Goal: Transaction & Acquisition: Purchase product/service

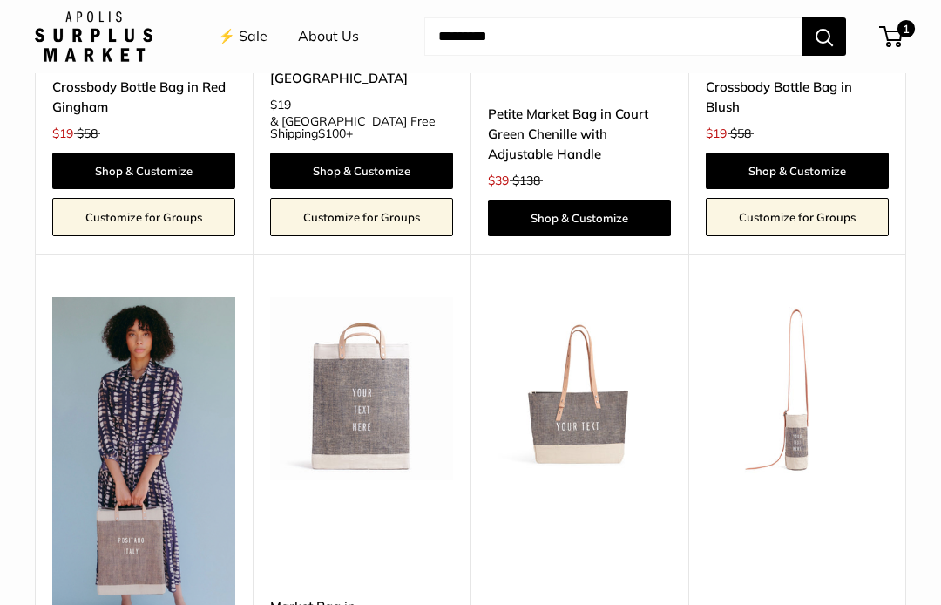
scroll to position [3752, 0]
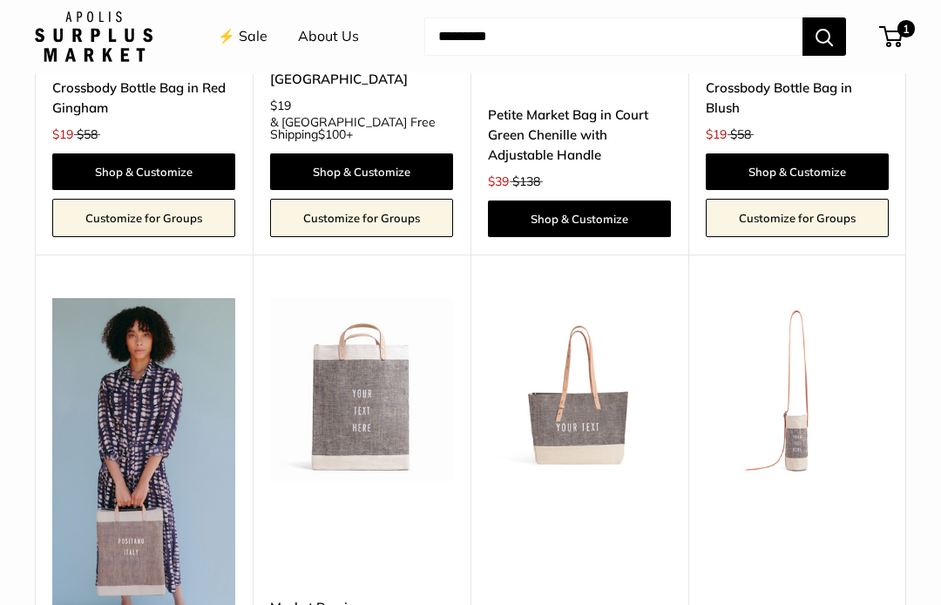
click at [600, 298] on img at bounding box center [579, 389] width 183 height 183
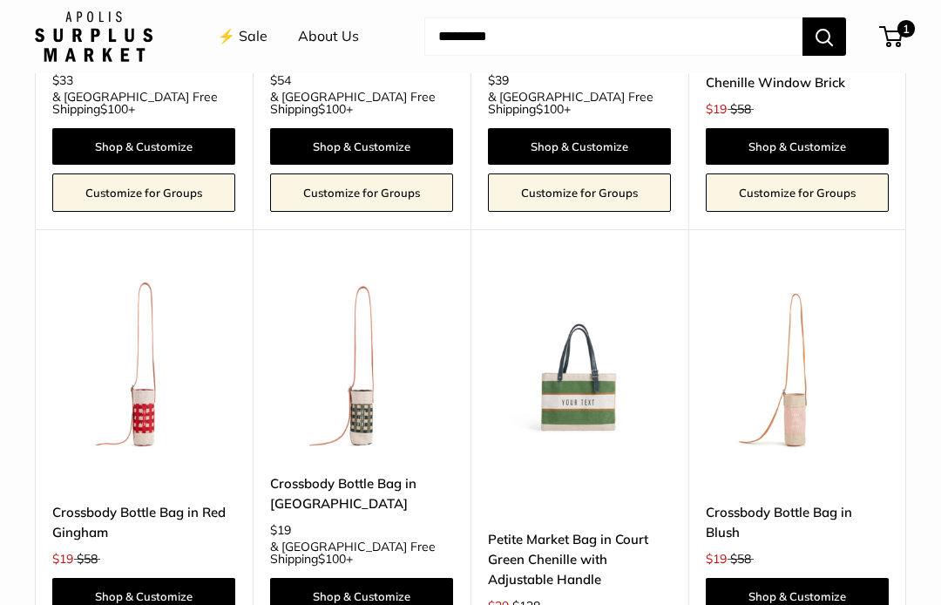
scroll to position [3327, 0]
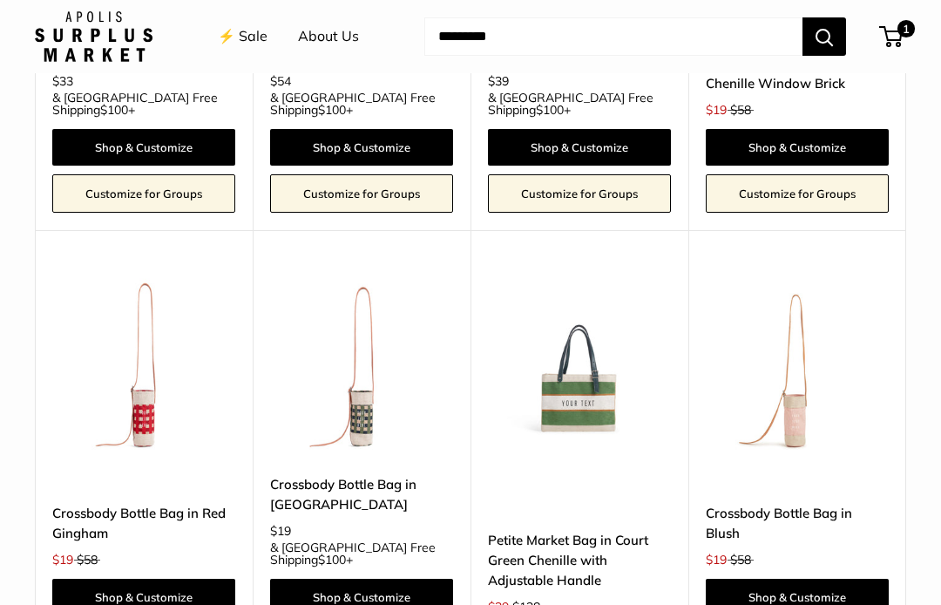
click at [587, 530] on link "Petite Market Bag in Court Green Chenille with Adjustable Handle" at bounding box center [579, 560] width 183 height 61
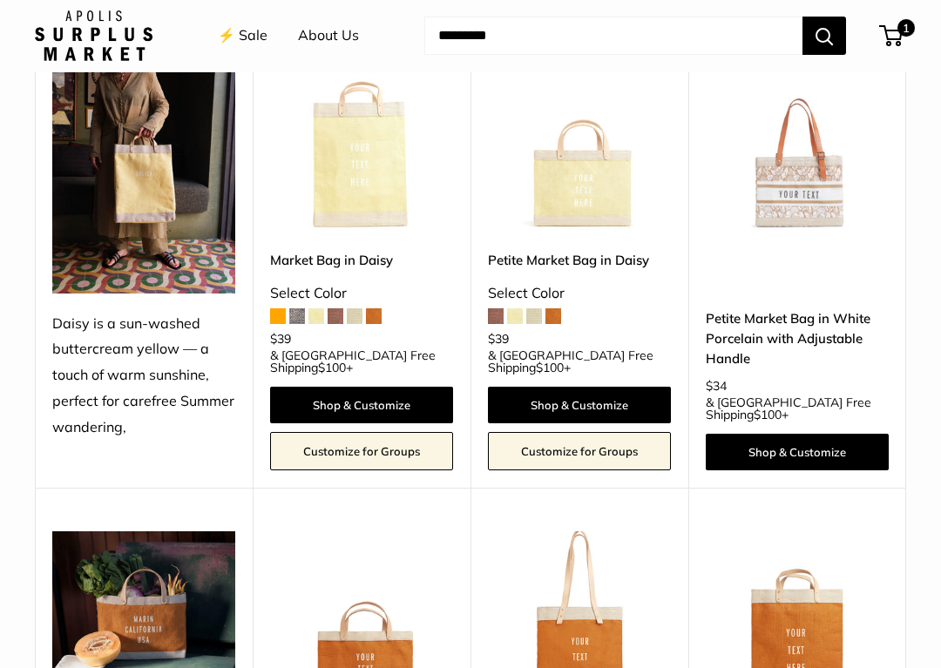
scroll to position [1645, 0]
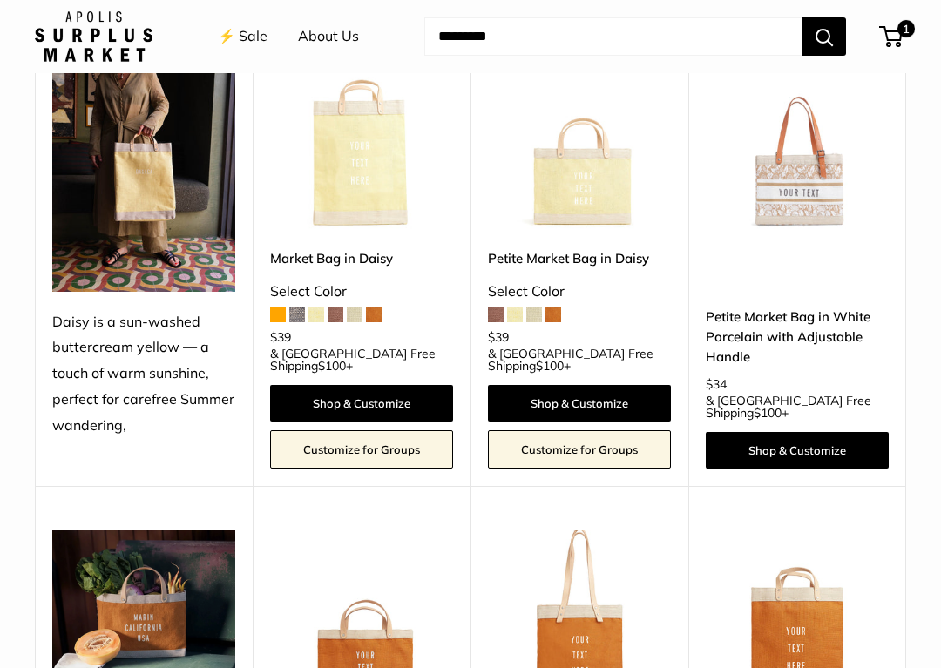
click at [822, 248] on div "Petite Market Bag in White Porcelain with Adjustable Handle $34 & USA Free Ship…" at bounding box center [797, 358] width 183 height 220
click at [820, 248] on div "Petite Market Bag in White Porcelain with Adjustable Handle $34 & USA Free Ship…" at bounding box center [797, 358] width 183 height 220
click at [806, 307] on link "Petite Market Bag in White Porcelain with Adjustable Handle" at bounding box center [797, 337] width 183 height 61
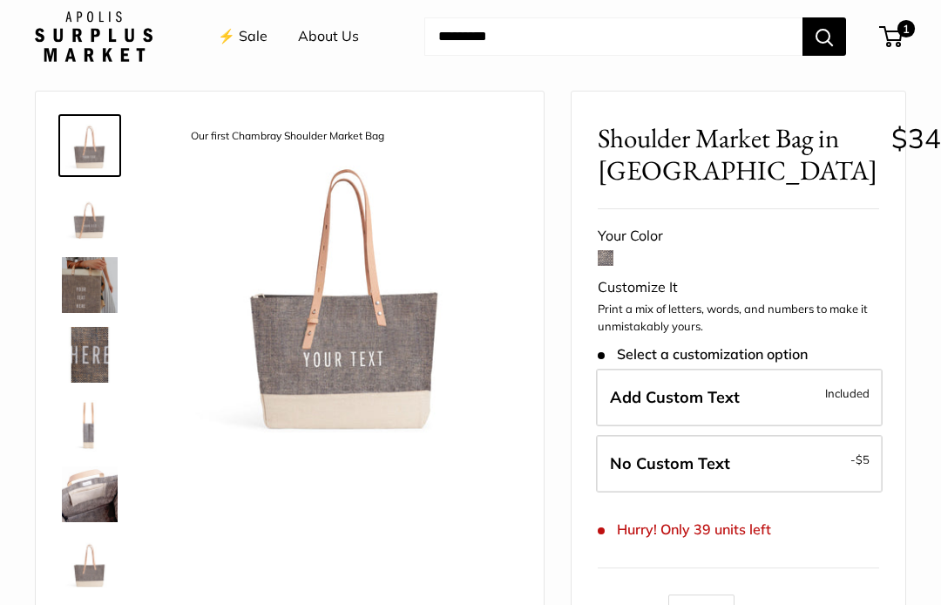
scroll to position [44, 0]
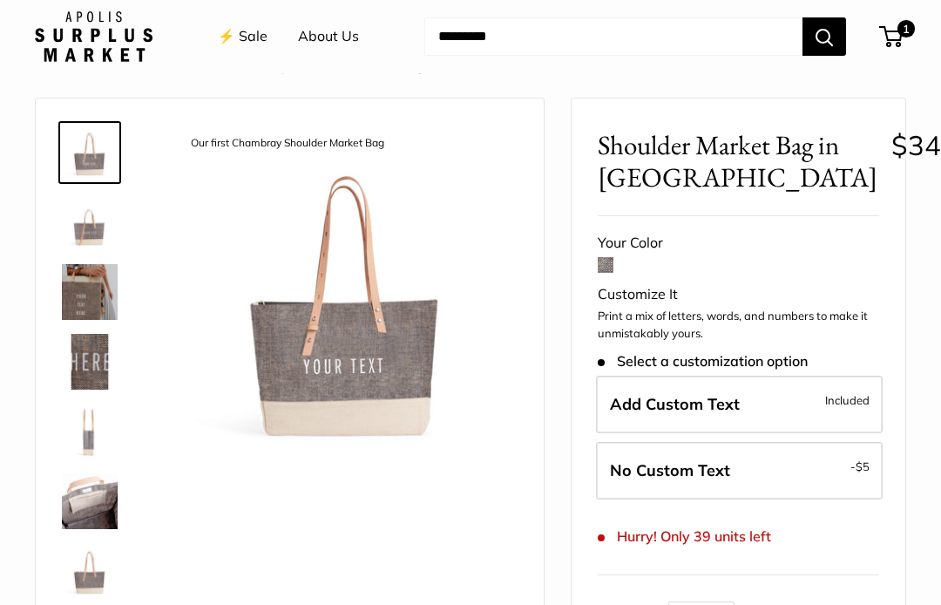
click at [110, 285] on img at bounding box center [90, 292] width 56 height 56
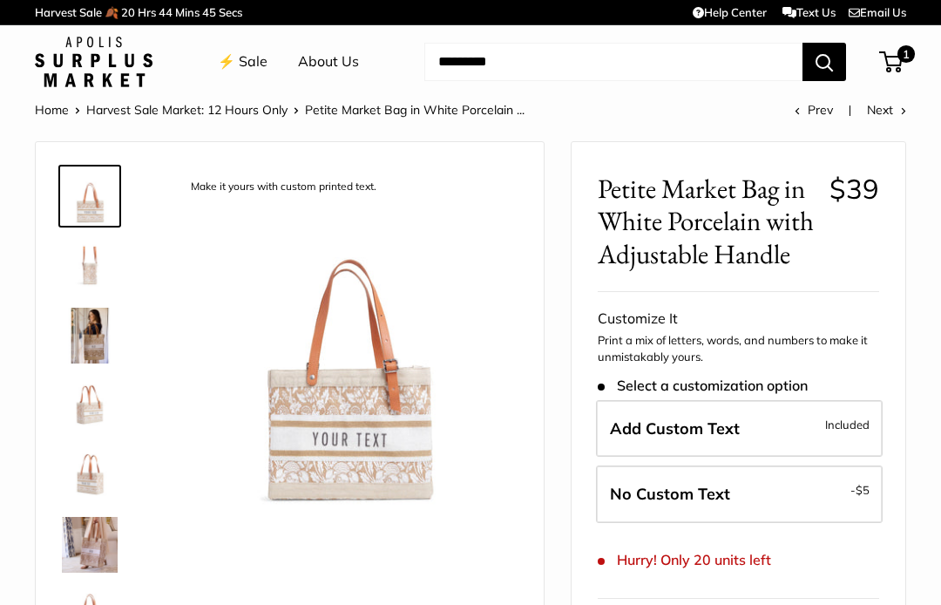
click at [112, 329] on img at bounding box center [90, 336] width 56 height 56
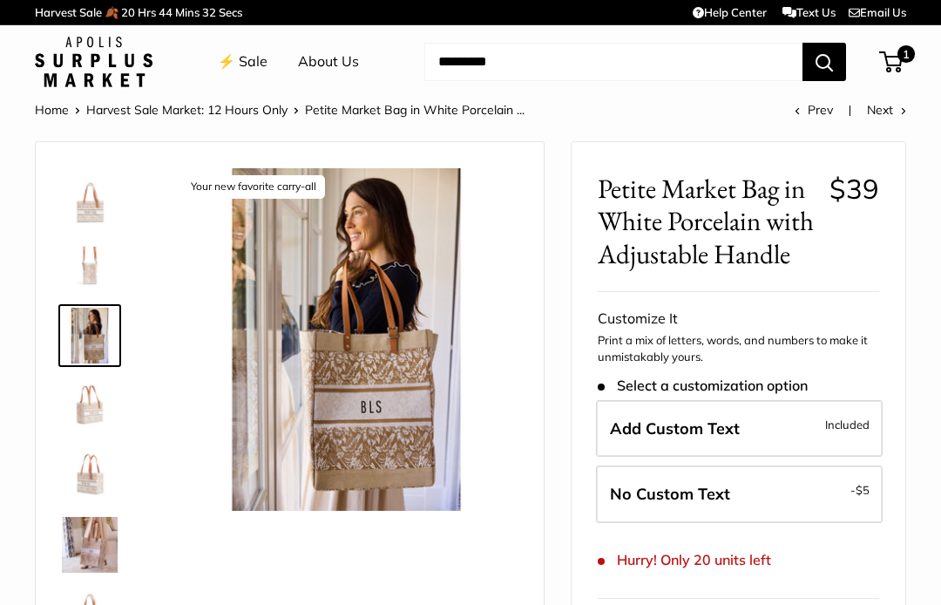
click at [87, 204] on img at bounding box center [90, 196] width 56 height 56
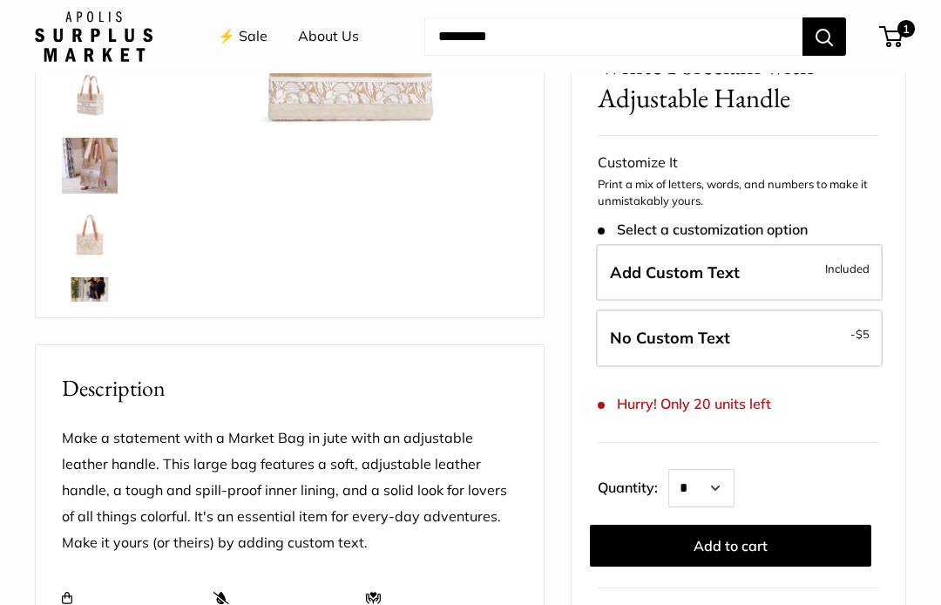
scroll to position [377, 0]
click at [860, 331] on span "$5" at bounding box center [863, 334] width 14 height 14
click at [904, 30] on span "1" at bounding box center [906, 28] width 17 height 17
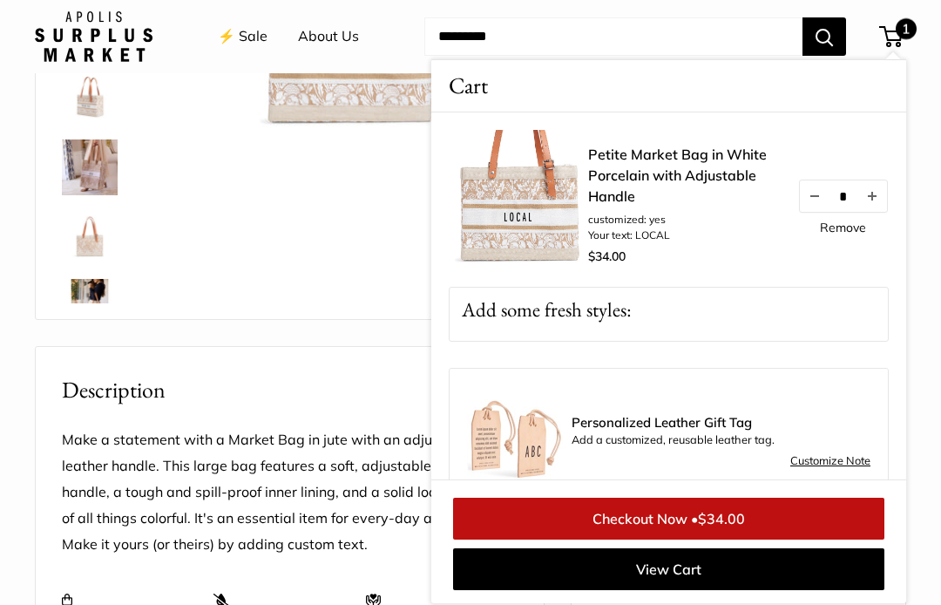
click at [730, 530] on link "Checkout Now • $34.00" at bounding box center [668, 519] width 431 height 42
